Goal: Information Seeking & Learning: Learn about a topic

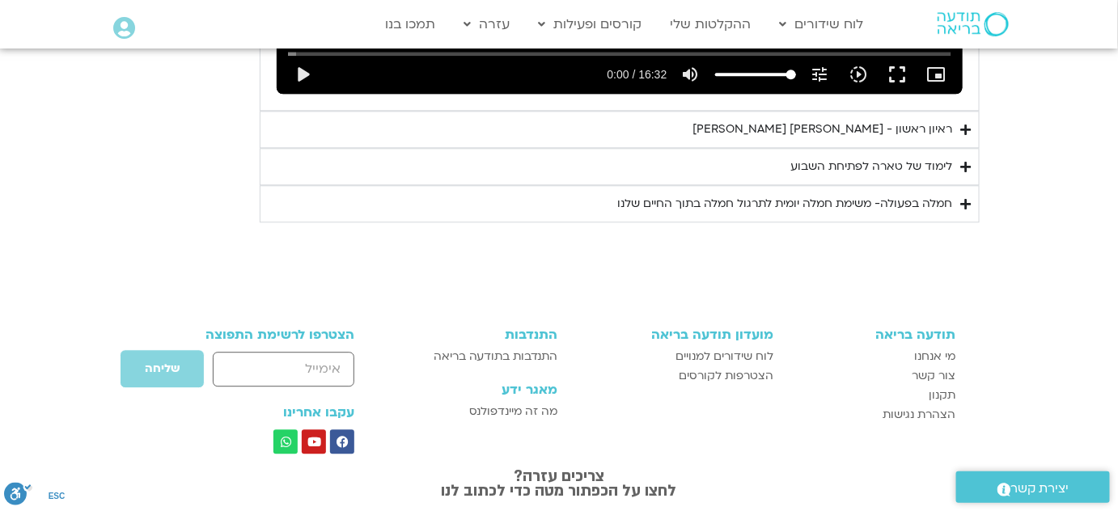
click at [934, 167] on div "לימוד של טארה לפתיחת השבוע" at bounding box center [872, 166] width 162 height 19
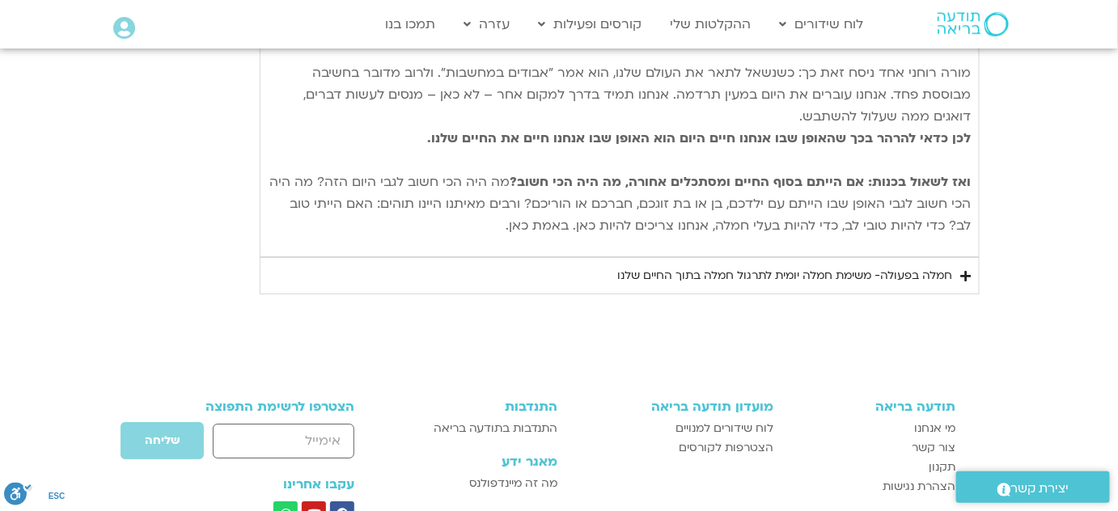
scroll to position [1785, 0]
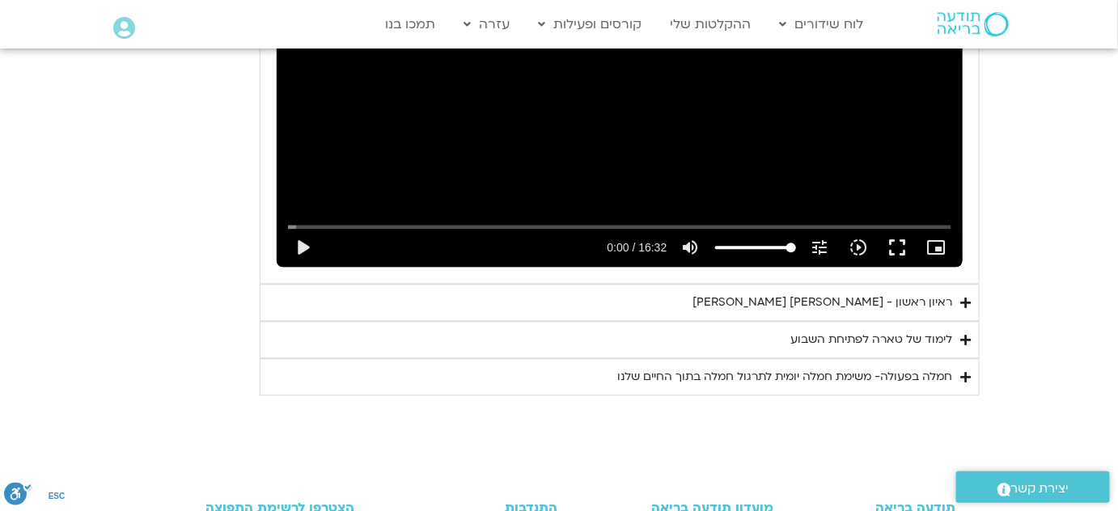
scroll to position [1123, 0]
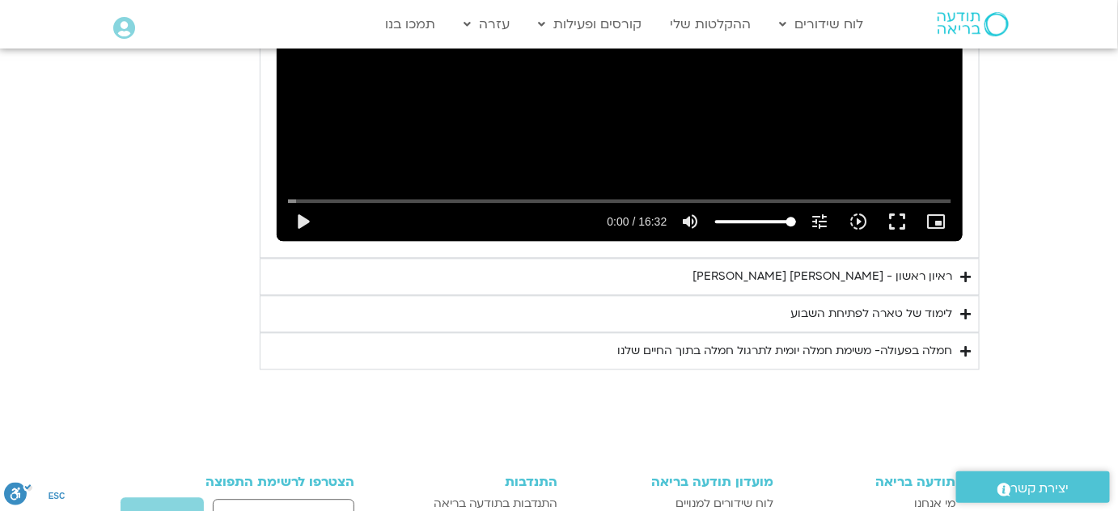
click at [821, 349] on div "חמלה בפעולה- משימת חמלה יומית לתרגול חמלה בתוך החיים שלנו" at bounding box center [785, 351] width 335 height 19
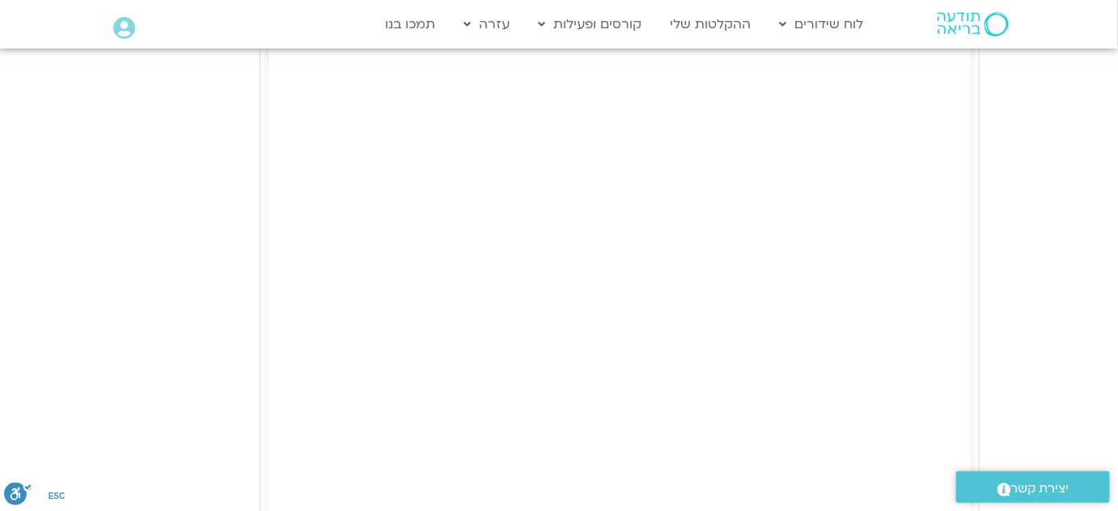
scroll to position [1859, 0]
